Goal: Task Accomplishment & Management: Complete application form

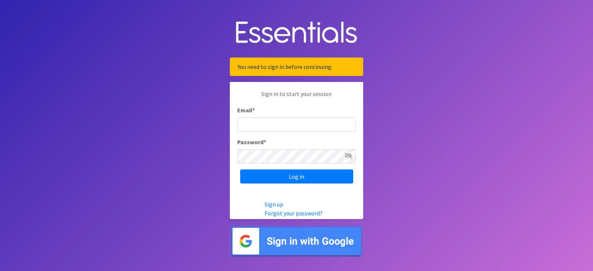
type input "[PERSON_NAME][EMAIL_ADDRESS][PERSON_NAME][DOMAIN_NAME]"
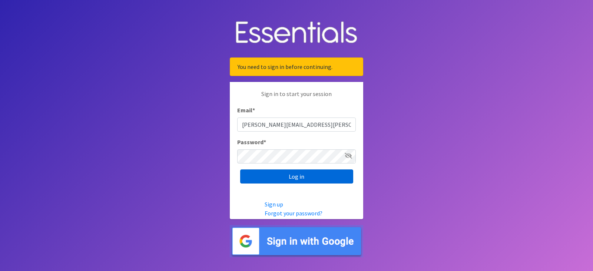
click at [297, 176] on input "Log in" at bounding box center [296, 176] width 113 height 14
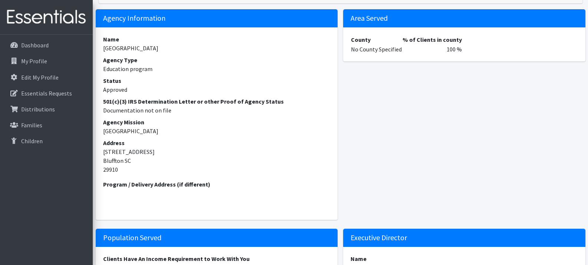
scroll to position [55, 0]
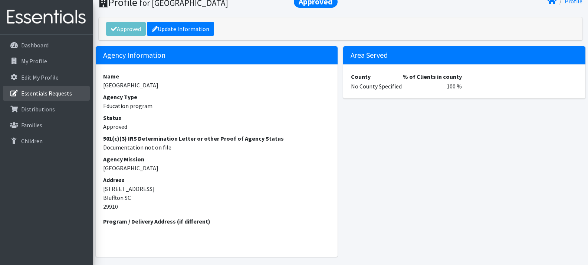
click at [53, 90] on p "Essentials Requests" at bounding box center [46, 93] width 51 height 7
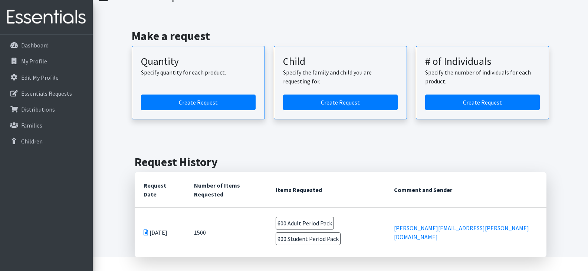
scroll to position [44, 0]
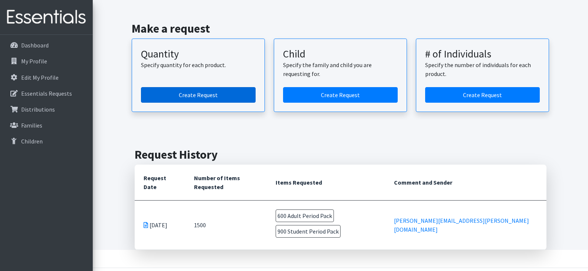
click at [206, 96] on link "Create Request" at bounding box center [198, 95] width 115 height 16
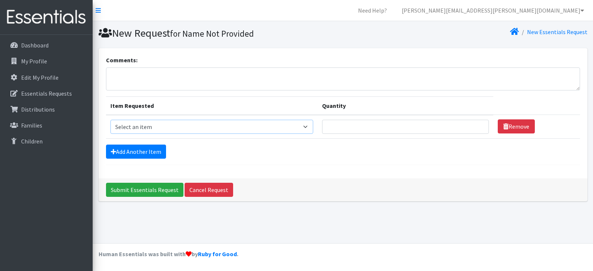
click at [304, 125] on select "Select an item (LOWCOUNTRY) REGULAR TAMPONS Adult Period Pack Student Period Pa…" at bounding box center [211, 127] width 203 height 14
select select "7757"
click at [110, 120] on select "Select an item (LOWCOUNTRY) REGULAR TAMPONS Adult Period Pack Student Period Pa…" at bounding box center [211, 127] width 203 height 14
click at [342, 128] on input "Quantity" at bounding box center [405, 127] width 166 height 14
type input "1000"
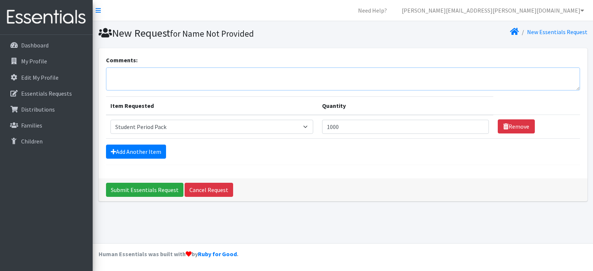
click at [182, 82] on textarea "Comments:" at bounding box center [343, 78] width 474 height 23
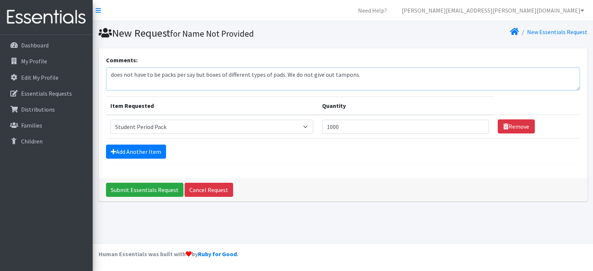
drag, startPoint x: 115, startPoint y: 75, endPoint x: 102, endPoint y: 75, distance: 13.0
click at [102, 75] on div "Comments: does not have to be packs per say but boxes of different types of pad…" at bounding box center [343, 113] width 489 height 130
click at [287, 75] on textarea "The order does not have to be packs per say but boxes of different types of pad…" at bounding box center [343, 78] width 474 height 23
click at [392, 76] on textarea "The order does not have to be packs per say but boxes of different types of pad…" at bounding box center [343, 78] width 474 height 23
type textarea "The order does not have to be packs per say but boxes of different types of pad…"
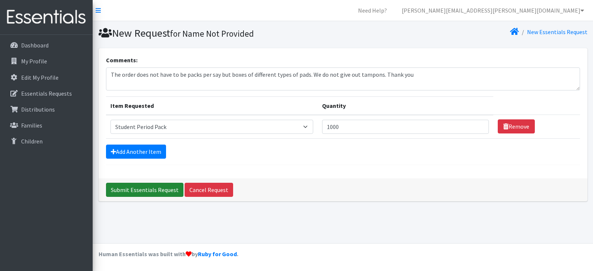
click at [128, 188] on input "Submit Essentials Request" at bounding box center [144, 190] width 77 height 14
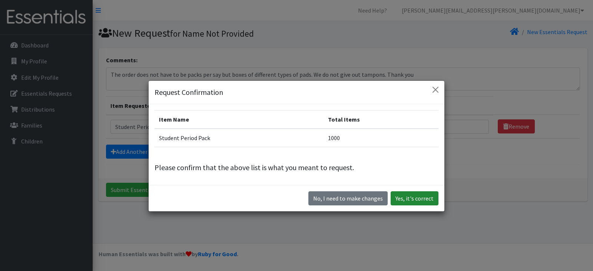
click at [412, 198] on button "Yes, it's correct" at bounding box center [415, 198] width 48 height 14
